Goal: Task Accomplishment & Management: Complete application form

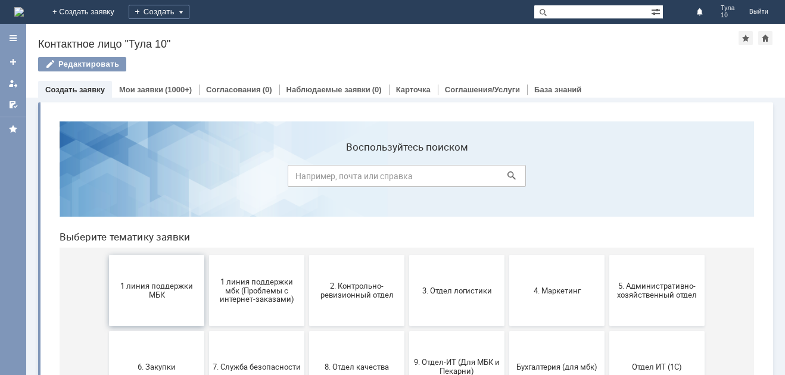
click at [134, 303] on button "1 линия поддержки МБК" at bounding box center [156, 290] width 95 height 71
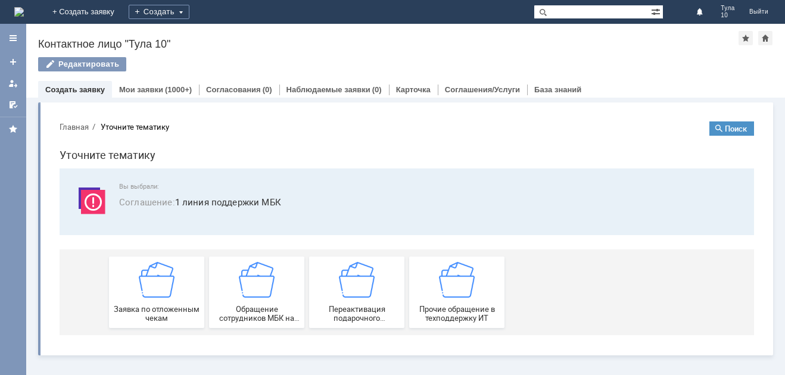
click at [134, 303] on div "Заявка по отложенным чекам" at bounding box center [157, 292] width 88 height 61
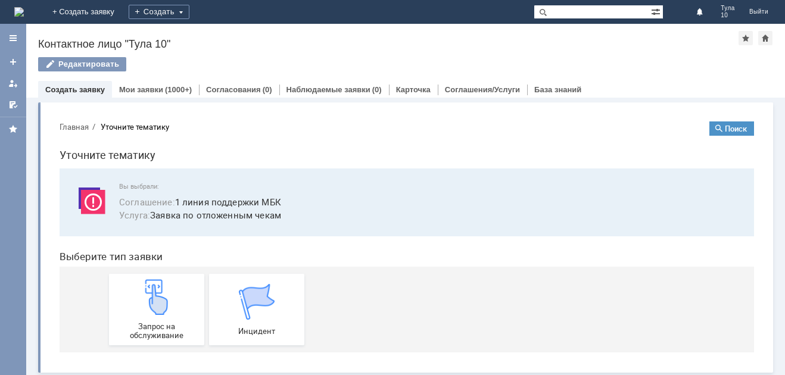
click at [134, 303] on div "Запрос на обслуживание" at bounding box center [157, 309] width 88 height 61
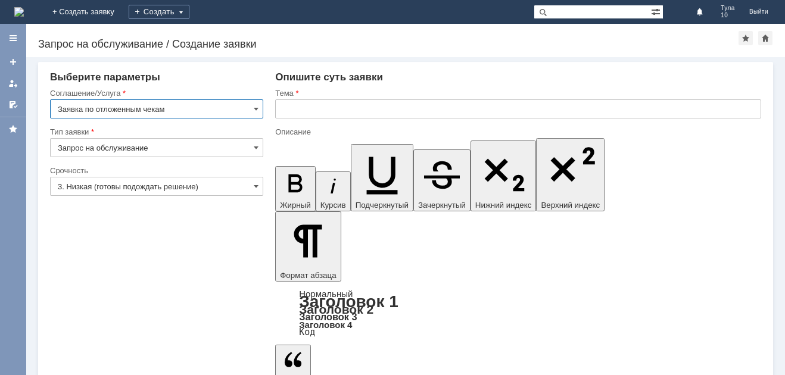
click at [153, 188] on input "3. Низкая (готовы подождать решение)" at bounding box center [156, 186] width 213 height 19
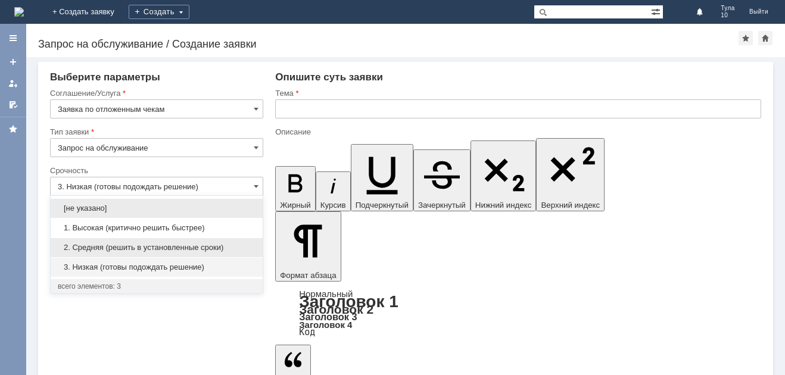
click at [154, 249] on span "2. Средняя (решить в установленные сроки)" at bounding box center [157, 248] width 198 height 10
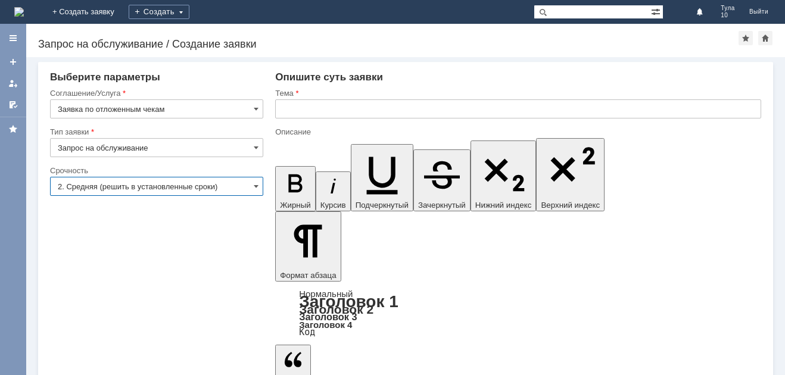
type input "2. Средняя (решить в установленные сроки)"
click at [313, 109] on input "text" at bounding box center [518, 108] width 486 height 19
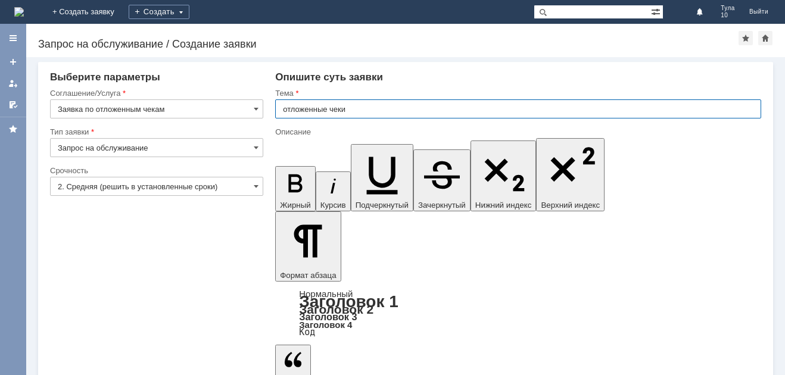
type input "отложенные чеки"
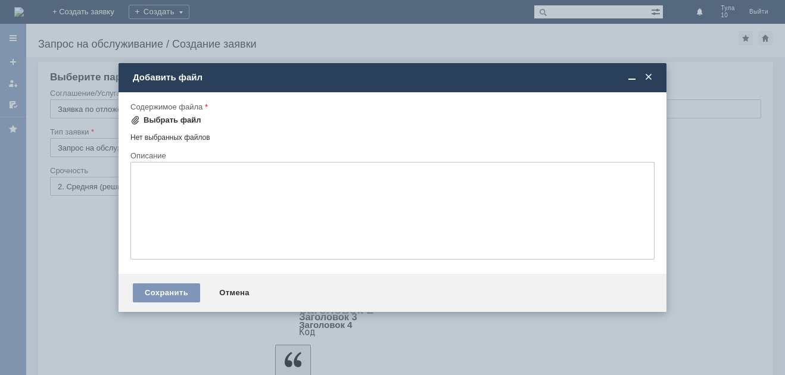
click at [185, 121] on div "Выбрать файл" at bounding box center [172, 120] width 58 height 10
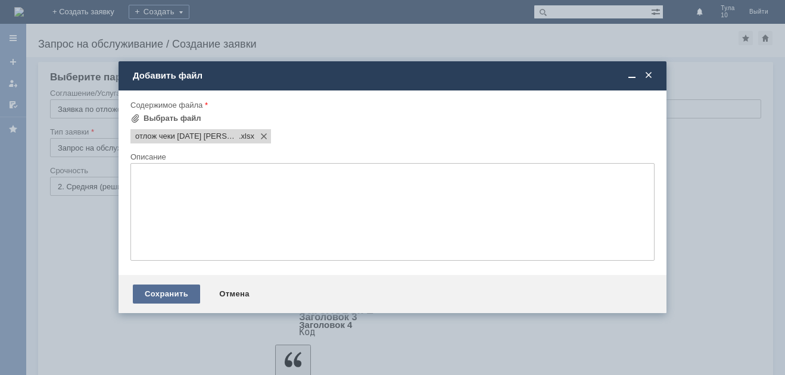
click at [161, 291] on div "Сохранить" at bounding box center [166, 294] width 67 height 19
